Goal: Task Accomplishment & Management: Manage account settings

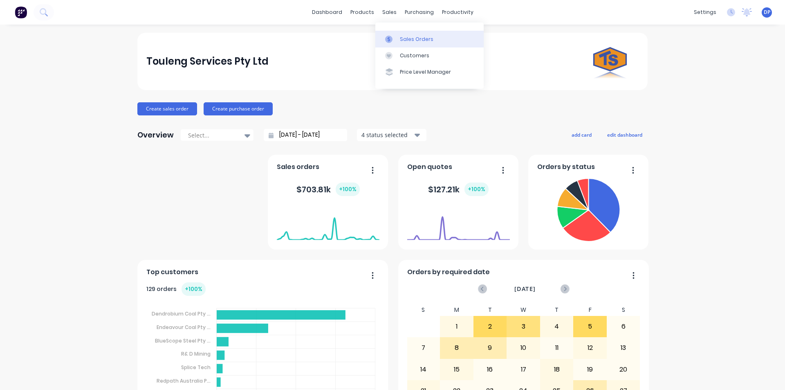
click at [407, 39] on div "Sales Orders" at bounding box center [417, 39] width 34 height 7
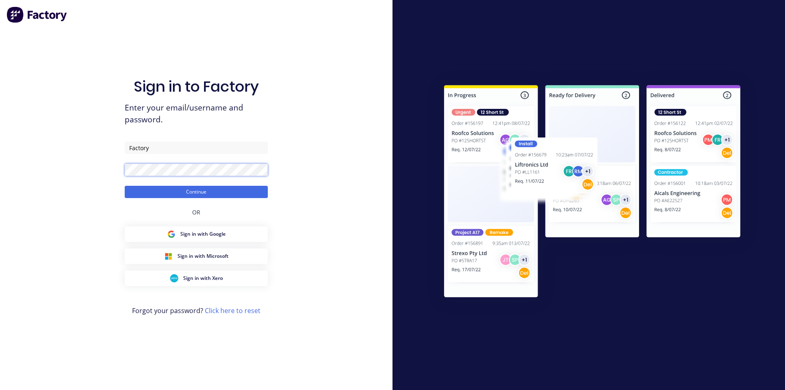
drag, startPoint x: 139, startPoint y: 43, endPoint x: 61, endPoint y: 176, distance: 154.3
click at [61, 176] on div "Sign in to Factory Enter your email/username and password. Factory Continue OR …" at bounding box center [196, 195] width 392 height 390
click at [125, 186] on button "Continue" at bounding box center [196, 192] width 143 height 12
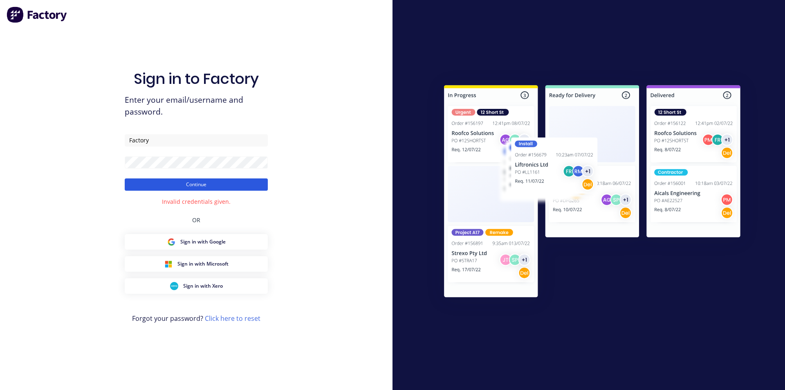
click at [199, 182] on button "Continue" at bounding box center [196, 184] width 143 height 12
click at [182, 137] on input "Factory" at bounding box center [196, 140] width 143 height 12
type input "[EMAIL_ADDRESS][DOMAIN_NAME]"
click at [58, 169] on div "Sign in to Factory Enter your email/username and password. [EMAIL_ADDRESS][DOMA…" at bounding box center [196, 195] width 392 height 390
click at [151, 187] on button "Continue" at bounding box center [196, 184] width 143 height 12
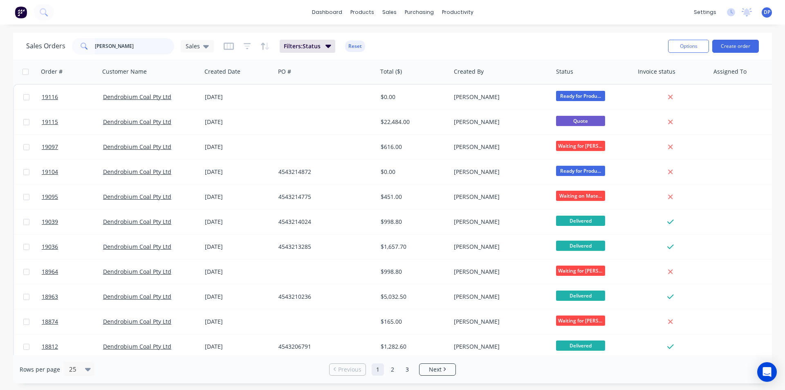
click at [128, 43] on input "[PERSON_NAME]" at bounding box center [135, 46] width 80 height 16
type input "j"
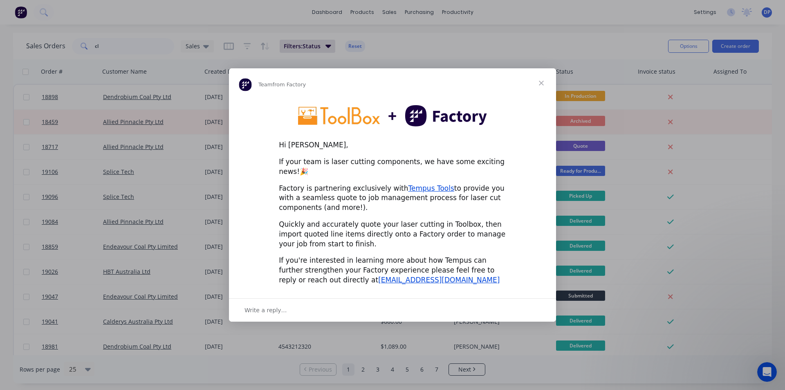
click at [538, 88] on span "Close" at bounding box center [540, 82] width 29 height 29
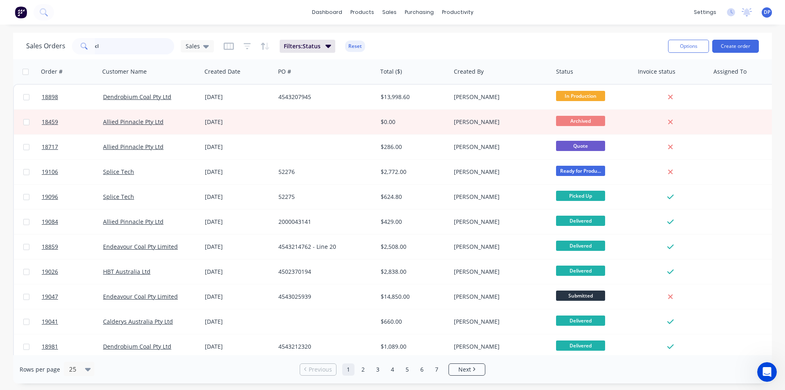
click at [127, 49] on input "cl" at bounding box center [135, 46] width 80 height 16
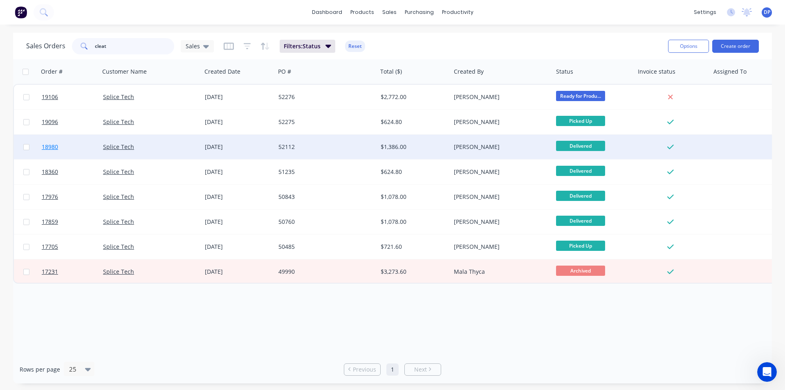
type input "cleat"
click at [50, 157] on link "18980" at bounding box center [72, 146] width 61 height 25
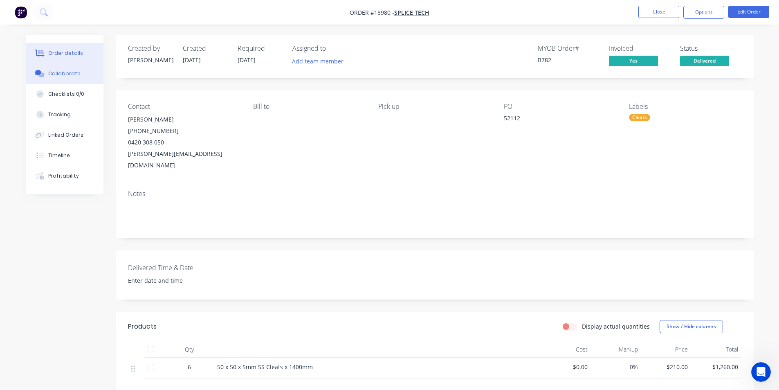
click at [69, 72] on div "Collaborate" at bounding box center [64, 73] width 32 height 7
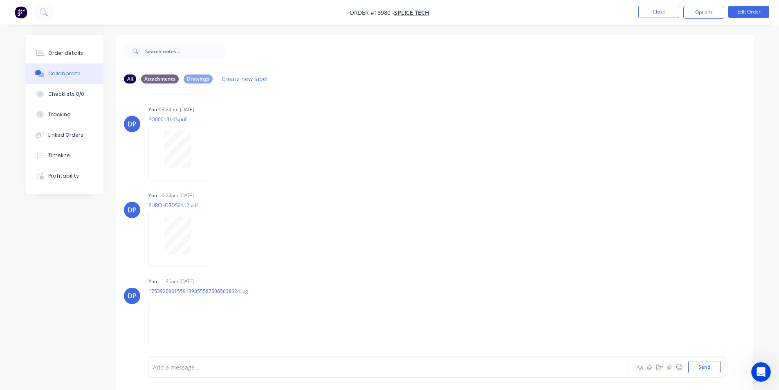
click at [19, 11] on img "button" at bounding box center [21, 12] width 12 height 12
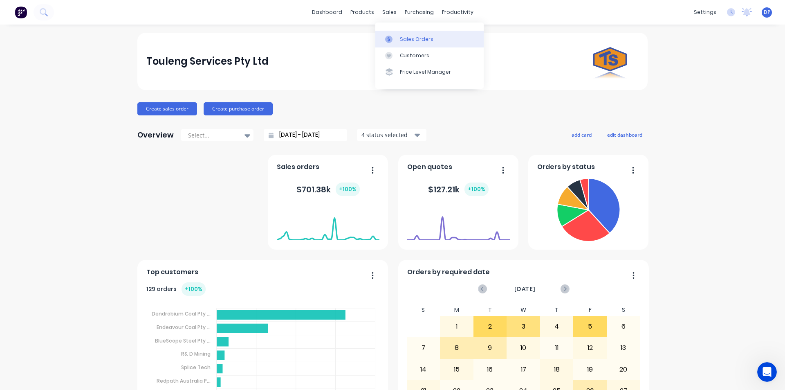
click at [419, 36] on div "Sales Orders" at bounding box center [417, 39] width 34 height 7
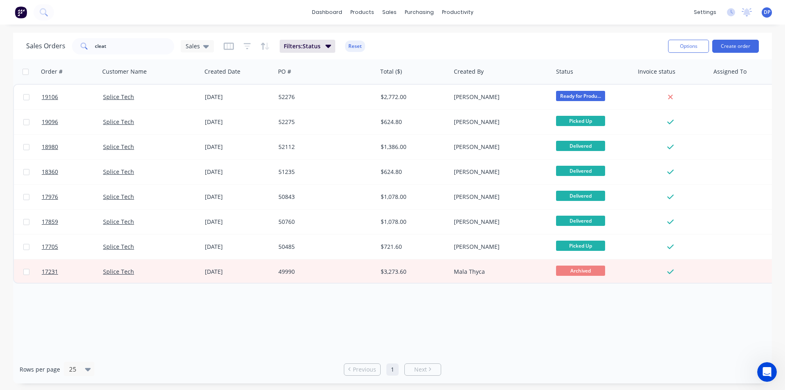
click at [113, 55] on div "Sales Orders cleat Sales Filters: Status Reset" at bounding box center [343, 46] width 635 height 20
click at [125, 48] on input "cleat" at bounding box center [135, 46] width 80 height 16
type input "c"
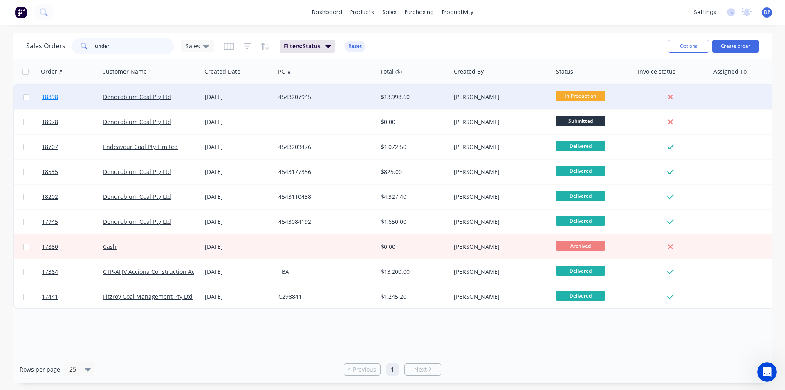
type input "under"
click at [55, 97] on span "18898" at bounding box center [50, 97] width 16 height 8
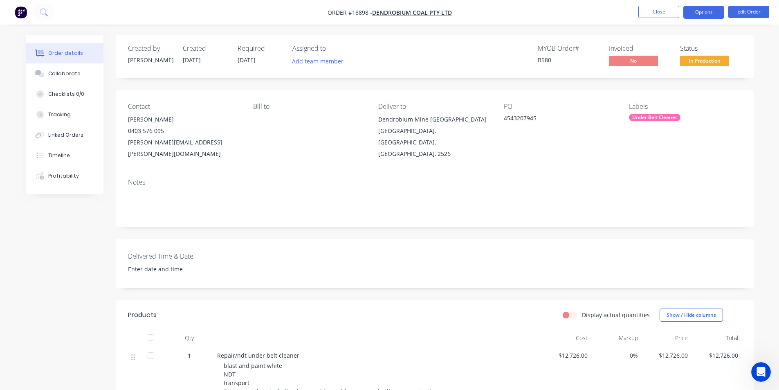
click at [699, 12] on button "Options" at bounding box center [703, 12] width 41 height 13
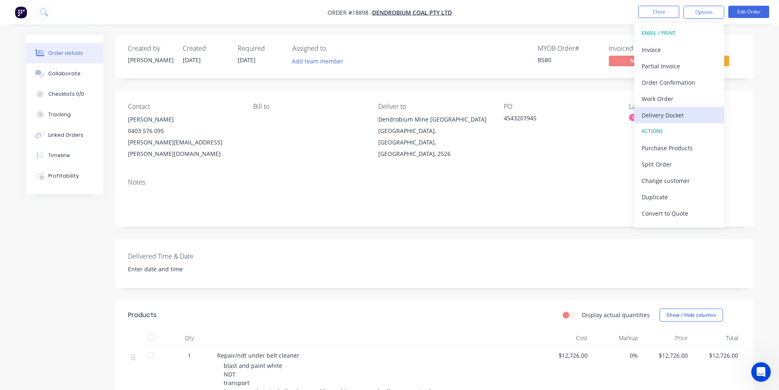
click at [668, 113] on div "Delivery Docket" at bounding box center [678, 115] width 75 height 12
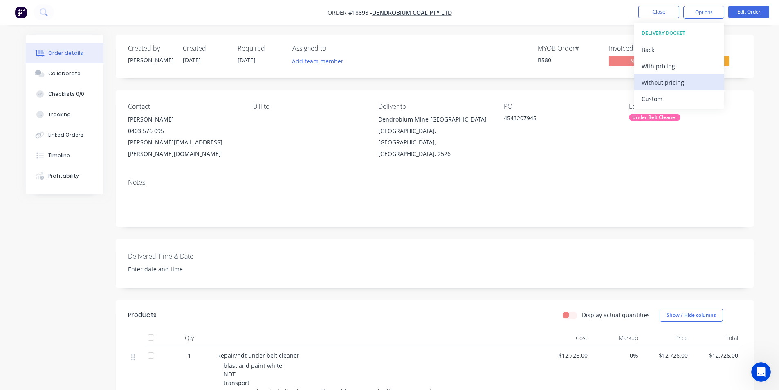
click at [658, 75] on button "Without pricing" at bounding box center [679, 82] width 90 height 16
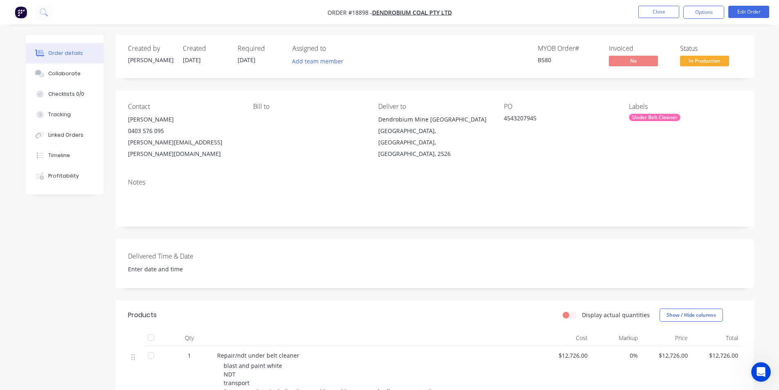
click at [586, 150] on div "PO 4543207945" at bounding box center [560, 131] width 112 height 57
click at [713, 63] on span "In Production" at bounding box center [704, 61] width 49 height 10
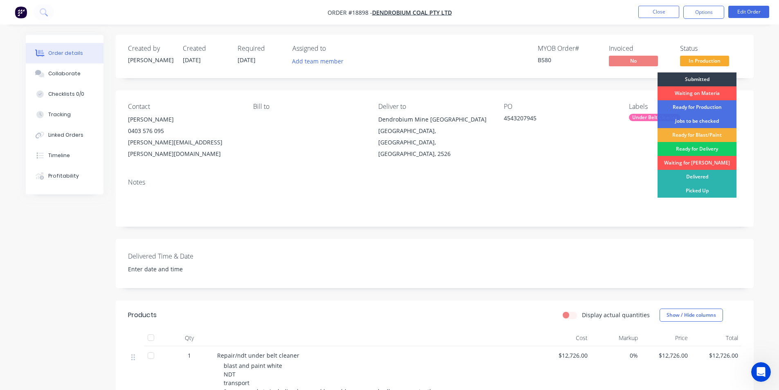
click at [694, 146] on div "Ready for Delivery" at bounding box center [696, 149] width 79 height 14
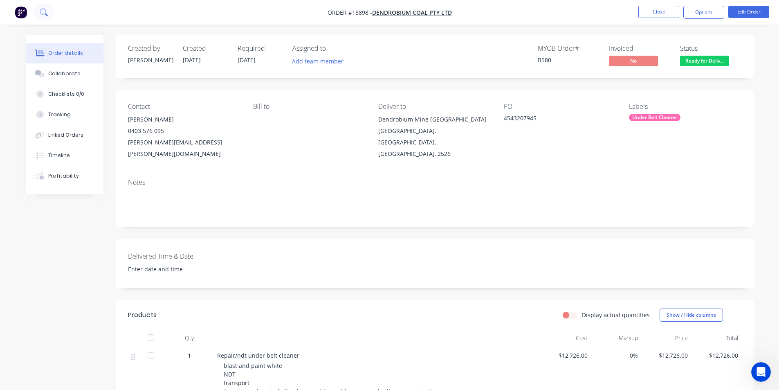
click at [47, 10] on icon at bounding box center [44, 12] width 8 height 8
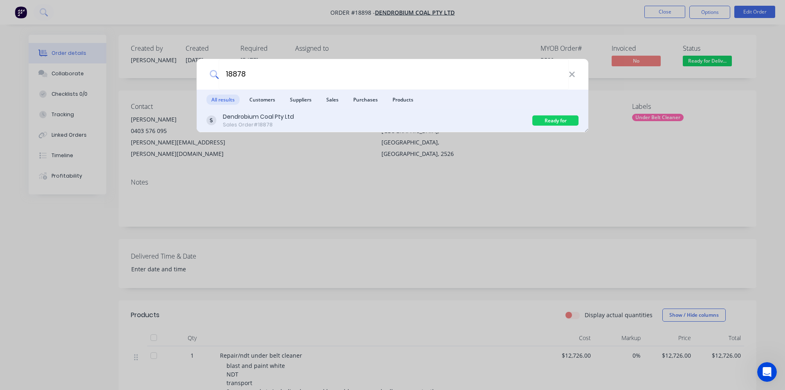
type input "18878"
click at [264, 123] on div "Sales Order #18878" at bounding box center [258, 124] width 71 height 7
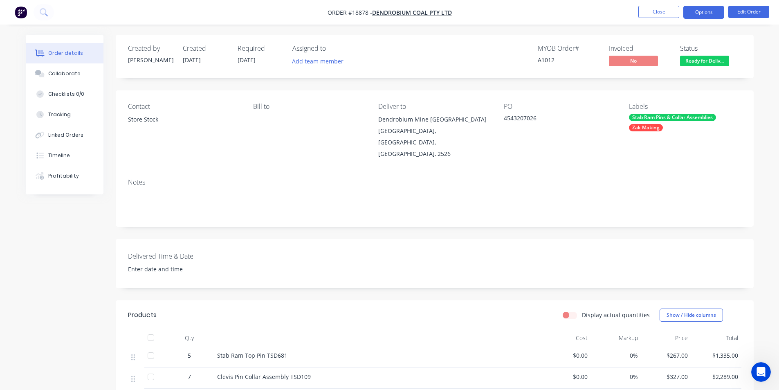
click at [699, 9] on button "Options" at bounding box center [703, 12] width 41 height 13
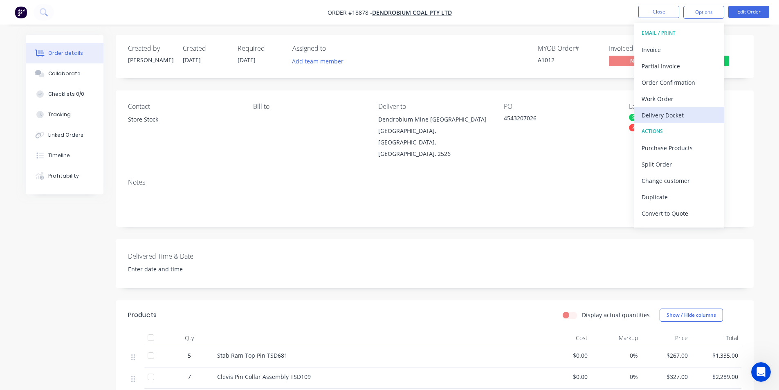
click at [677, 118] on div "Delivery Docket" at bounding box center [678, 115] width 75 height 12
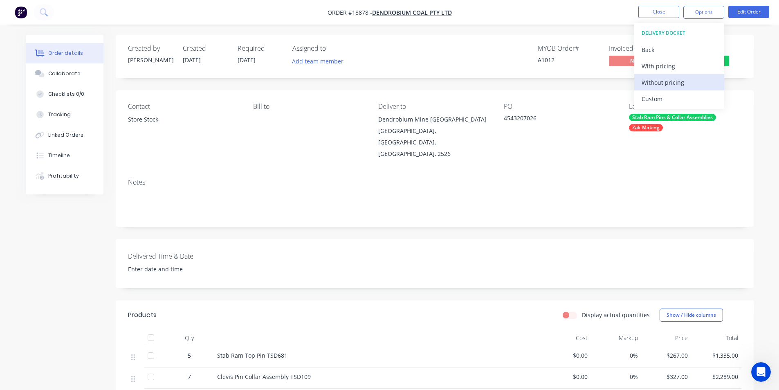
click at [671, 83] on div "Without pricing" at bounding box center [678, 82] width 75 height 12
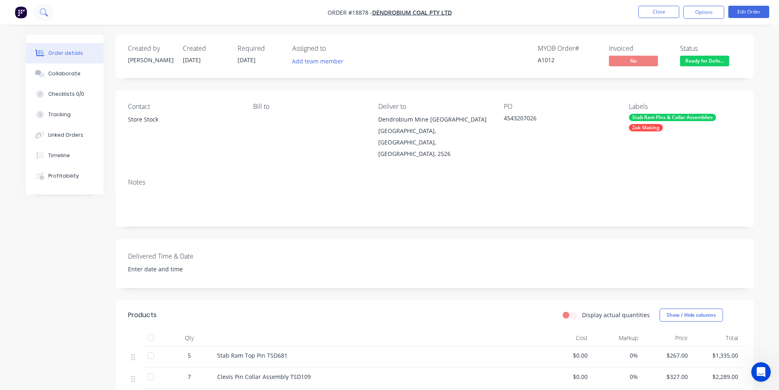
click at [50, 15] on button at bounding box center [44, 12] width 20 height 16
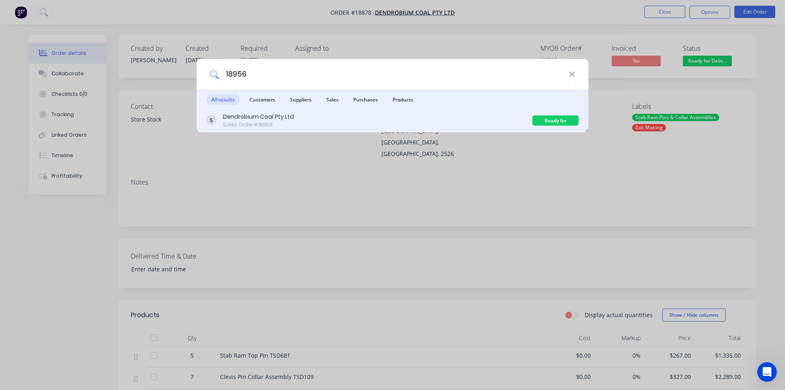
type input "18956"
click at [287, 123] on div "Sales Order #18956" at bounding box center [258, 124] width 71 height 7
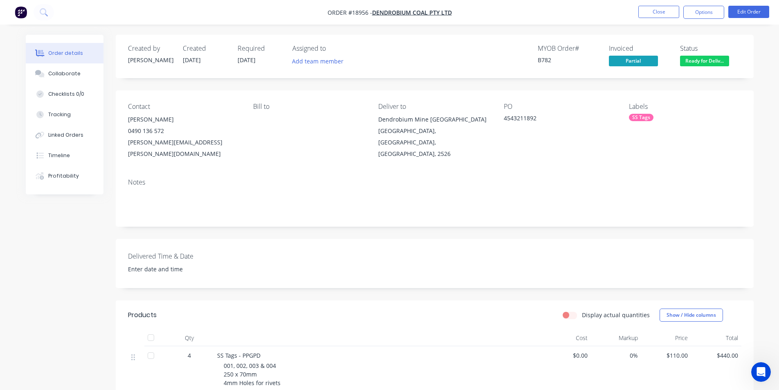
click at [710, 19] on nav "Order #18956 - Dendrobium Coal Pty Ltd Close Options Edit Order" at bounding box center [389, 12] width 779 height 25
click at [711, 12] on button "Options" at bounding box center [703, 12] width 41 height 13
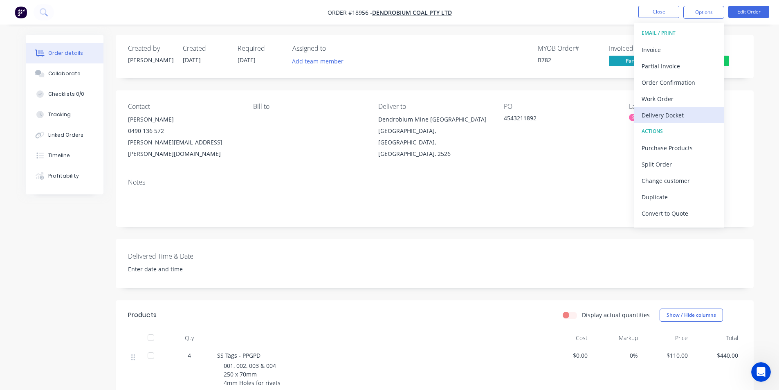
click at [668, 118] on div "Delivery Docket" at bounding box center [678, 115] width 75 height 12
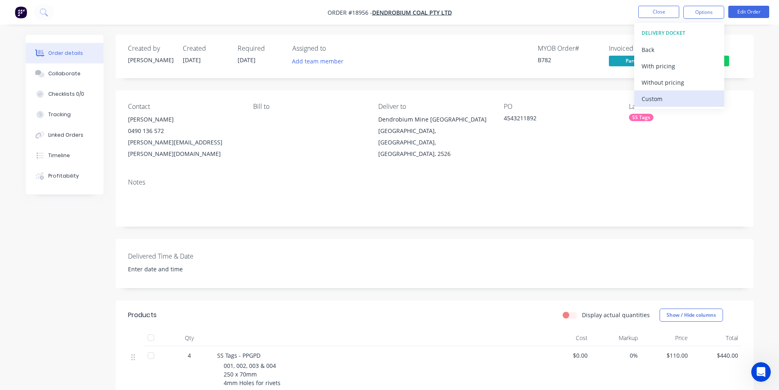
click at [663, 102] on div "Custom" at bounding box center [678, 99] width 75 height 12
click at [664, 81] on div "Without pricing" at bounding box center [678, 82] width 75 height 12
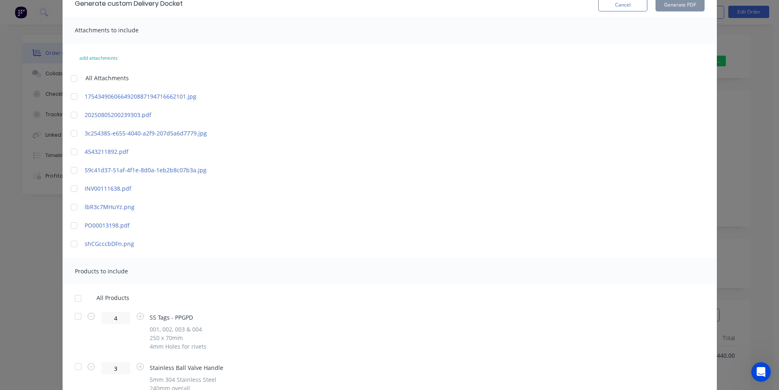
scroll to position [81, 0]
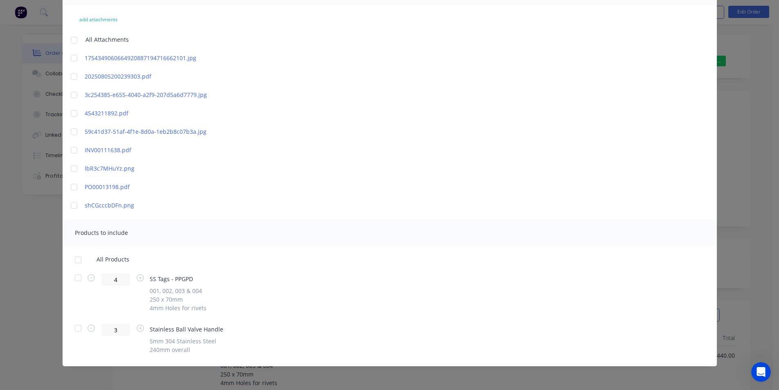
click at [76, 328] on div at bounding box center [78, 328] width 16 height 16
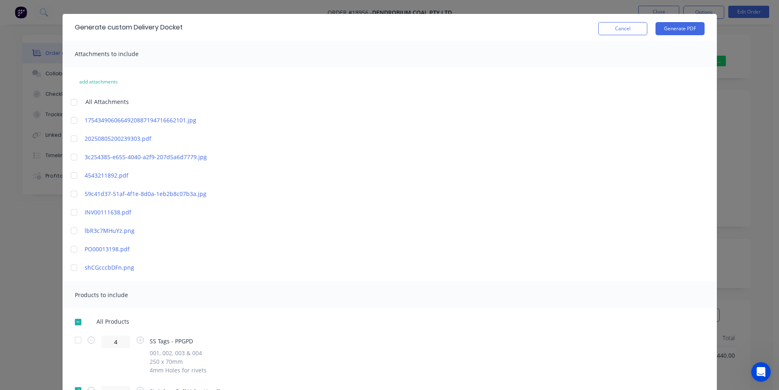
scroll to position [0, 0]
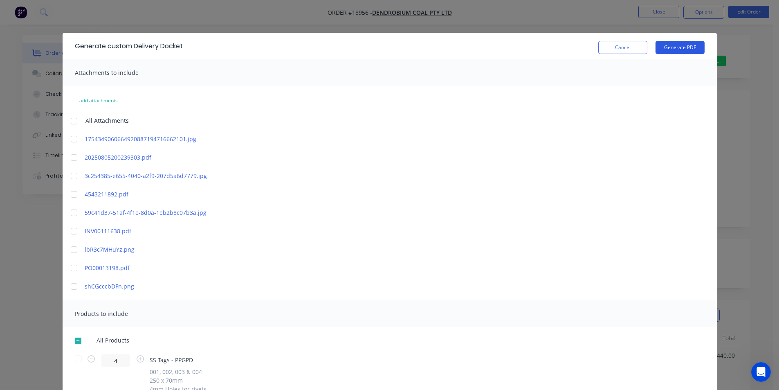
click at [684, 48] on button "Generate PDF" at bounding box center [679, 47] width 49 height 13
click at [635, 47] on button "Cancel" at bounding box center [622, 47] width 49 height 13
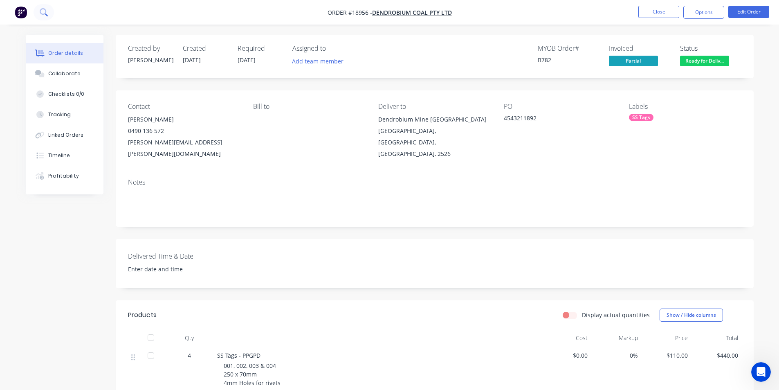
click at [45, 9] on icon at bounding box center [44, 12] width 8 height 8
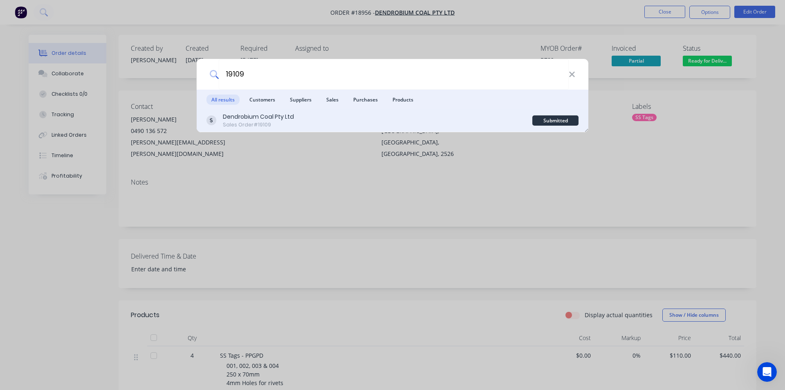
type input "19109"
click at [280, 118] on div "Dendrobium Coal Pty Ltd" at bounding box center [258, 116] width 71 height 9
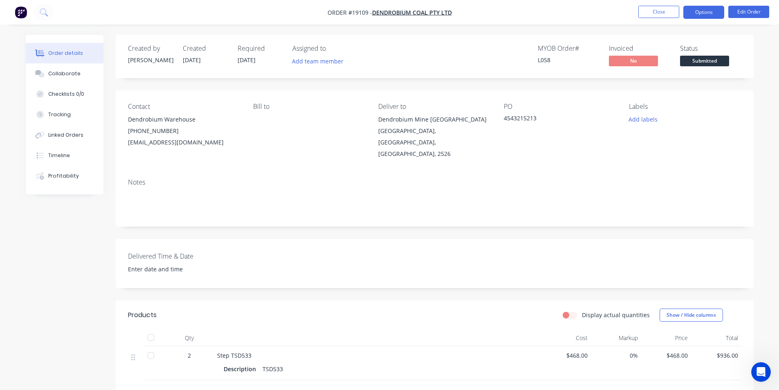
click at [701, 6] on button "Options" at bounding box center [703, 12] width 41 height 13
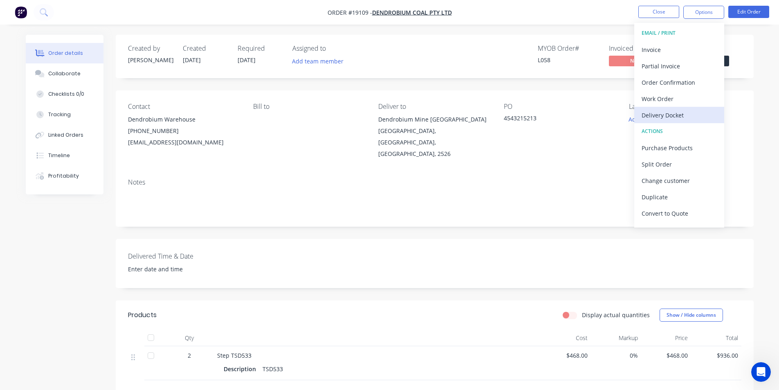
click at [670, 115] on div "Delivery Docket" at bounding box center [678, 115] width 75 height 12
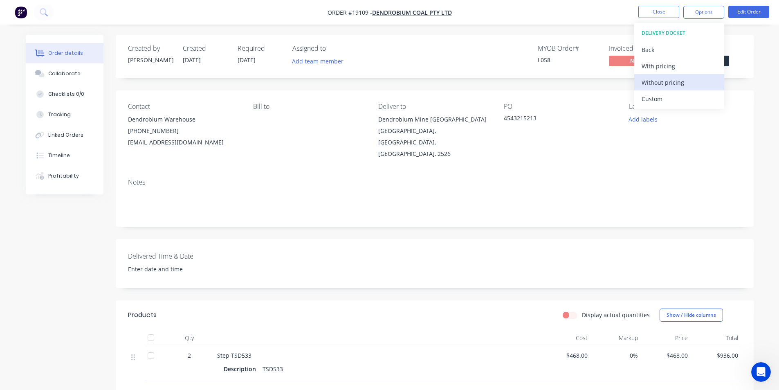
click at [659, 84] on div "Without pricing" at bounding box center [678, 82] width 75 height 12
click at [550, 36] on div "Created by [PERSON_NAME] Created [DATE] Required [DATE] Assigned to Add team me…" at bounding box center [435, 56] width 638 height 43
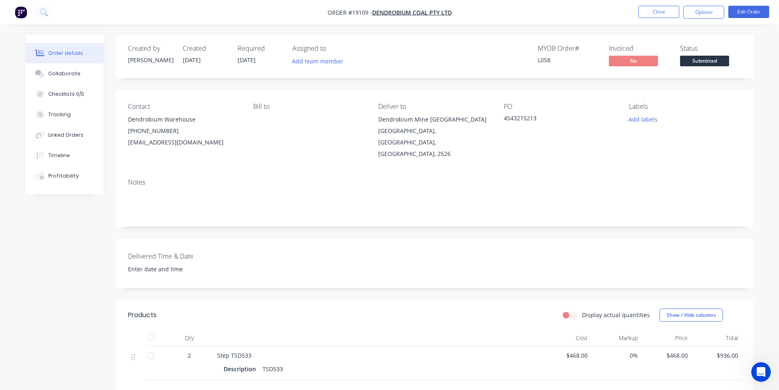
click at [717, 60] on span "Submitted" at bounding box center [704, 61] width 49 height 10
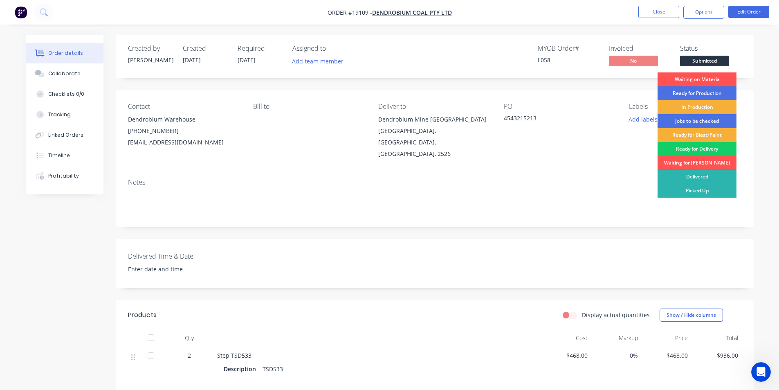
click at [701, 152] on div "Ready for Delivery" at bounding box center [696, 149] width 79 height 14
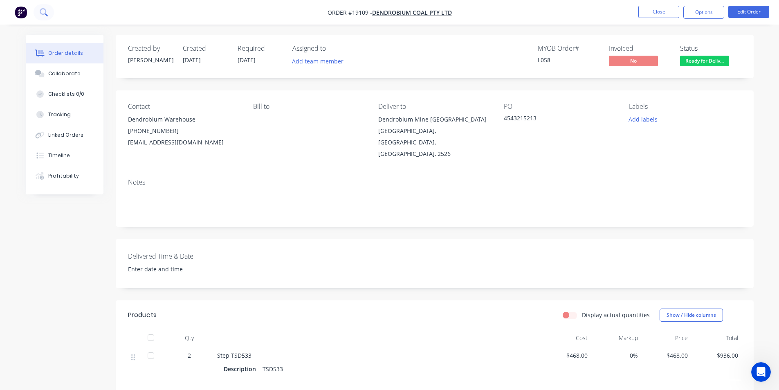
click at [44, 16] on button at bounding box center [44, 12] width 20 height 16
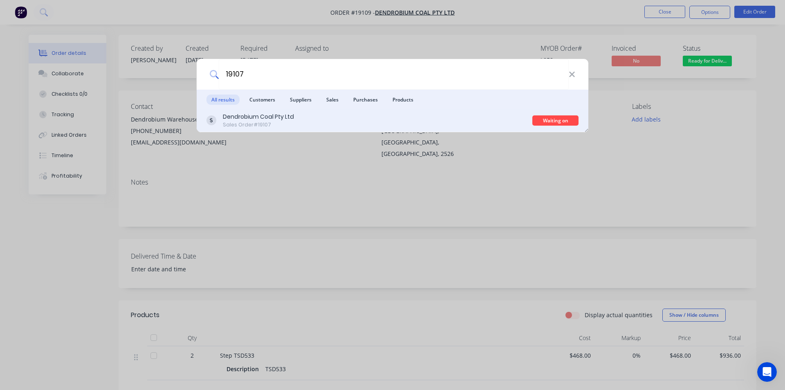
type input "19107"
click at [296, 123] on div "Dendrobium Coal Pty Ltd Sales Order #19107" at bounding box center [369, 120] width 326 height 16
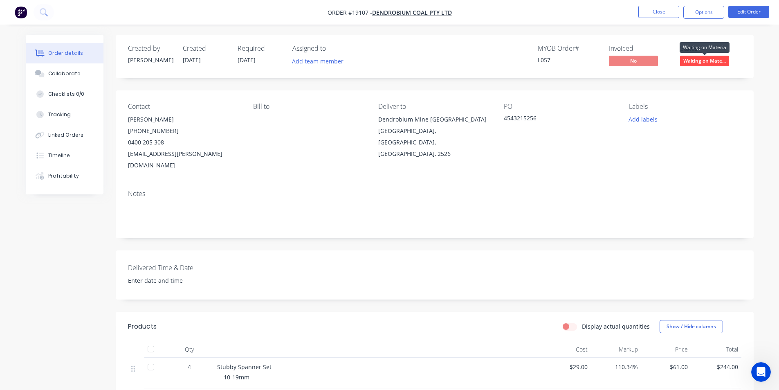
click at [704, 64] on span "Waiting on Mate..." at bounding box center [704, 61] width 49 height 10
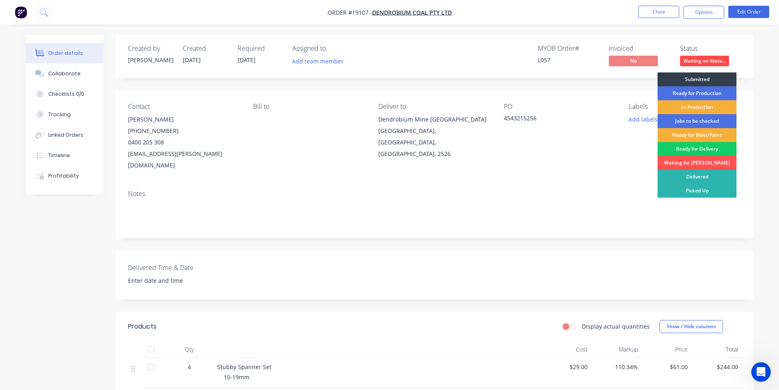
click at [702, 148] on div "Ready for Delivery" at bounding box center [696, 149] width 79 height 14
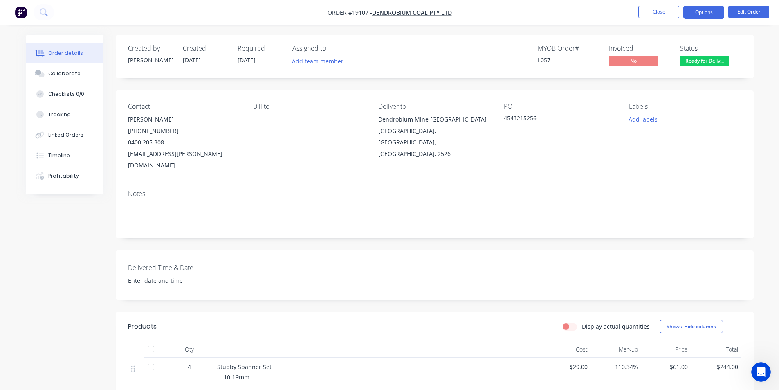
click at [709, 11] on button "Options" at bounding box center [703, 12] width 41 height 13
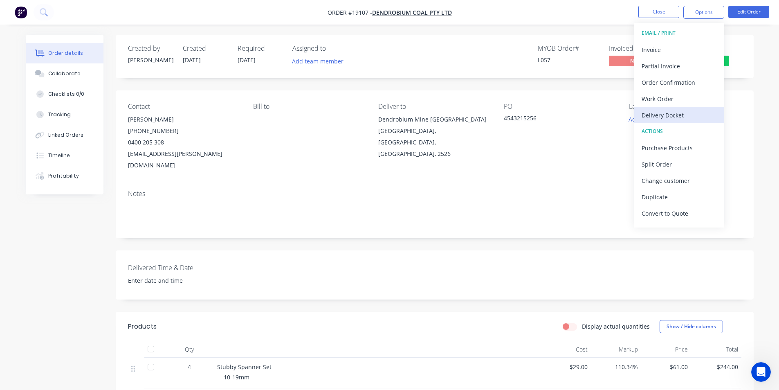
click at [691, 112] on div "Delivery Docket" at bounding box center [678, 115] width 75 height 12
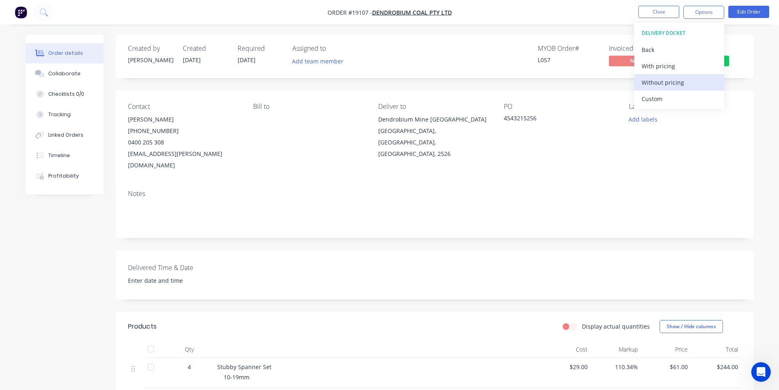
click at [686, 86] on div "Without pricing" at bounding box center [678, 82] width 75 height 12
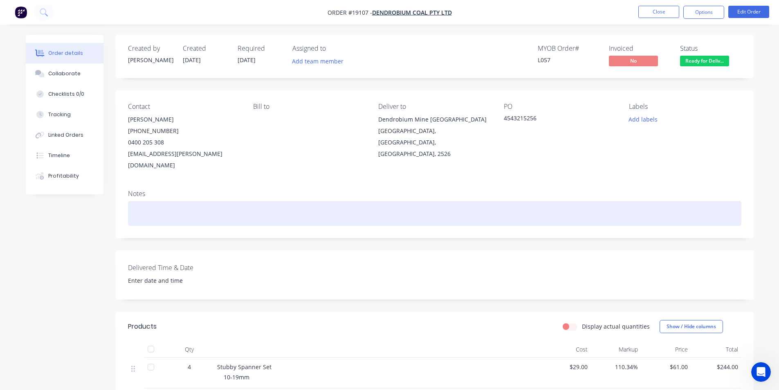
click at [477, 201] on div at bounding box center [434, 213] width 613 height 25
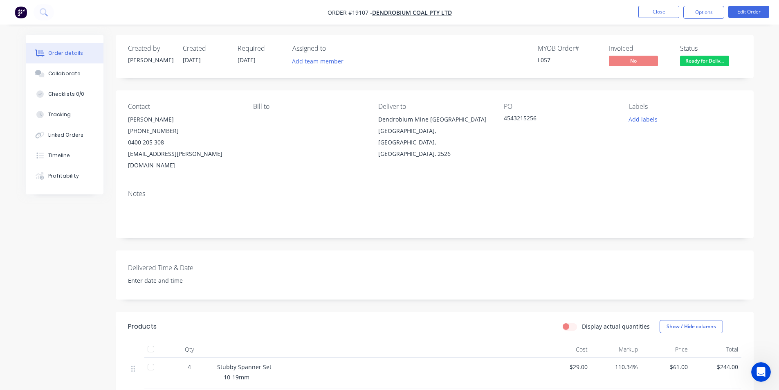
click at [18, 10] on img "button" at bounding box center [21, 12] width 12 height 12
